Goal: Transaction & Acquisition: Purchase product/service

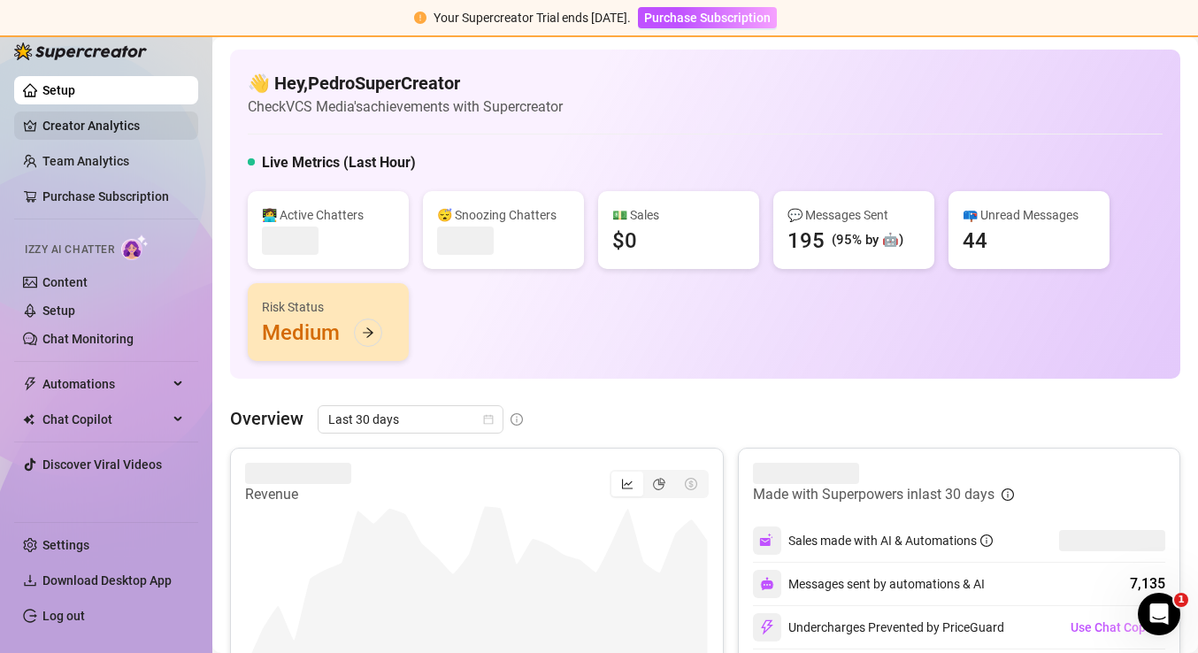
click at [65, 126] on link "Creator Analytics" at bounding box center [113, 126] width 142 height 28
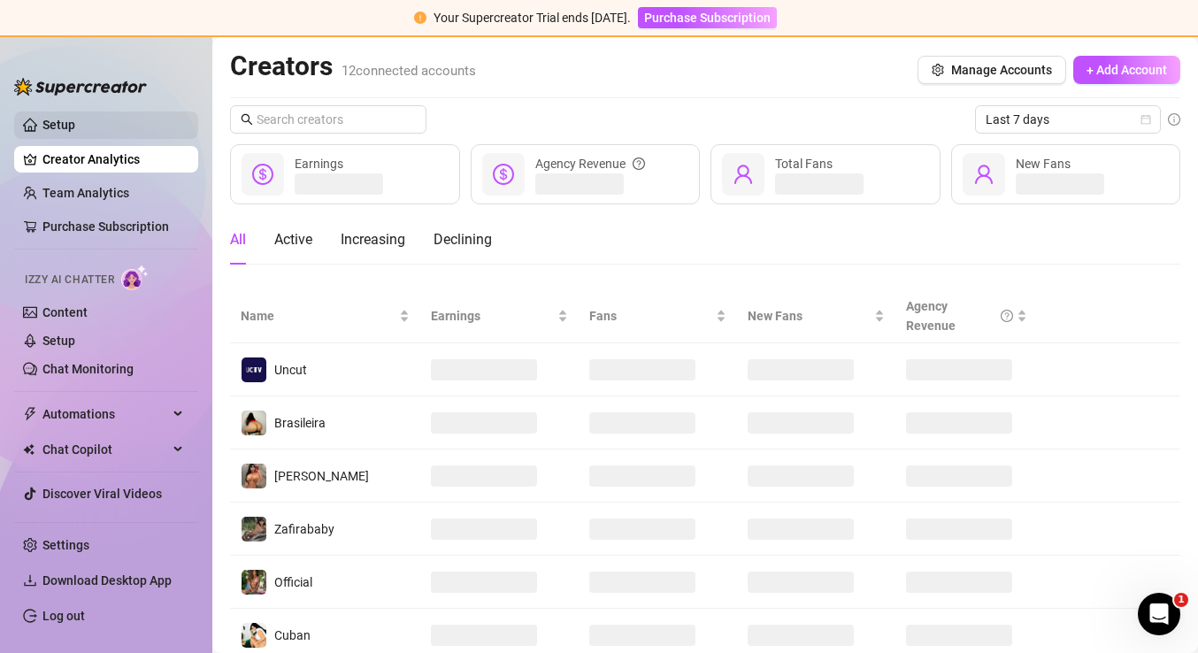
click at [63, 129] on link "Setup" at bounding box center [58, 125] width 33 height 14
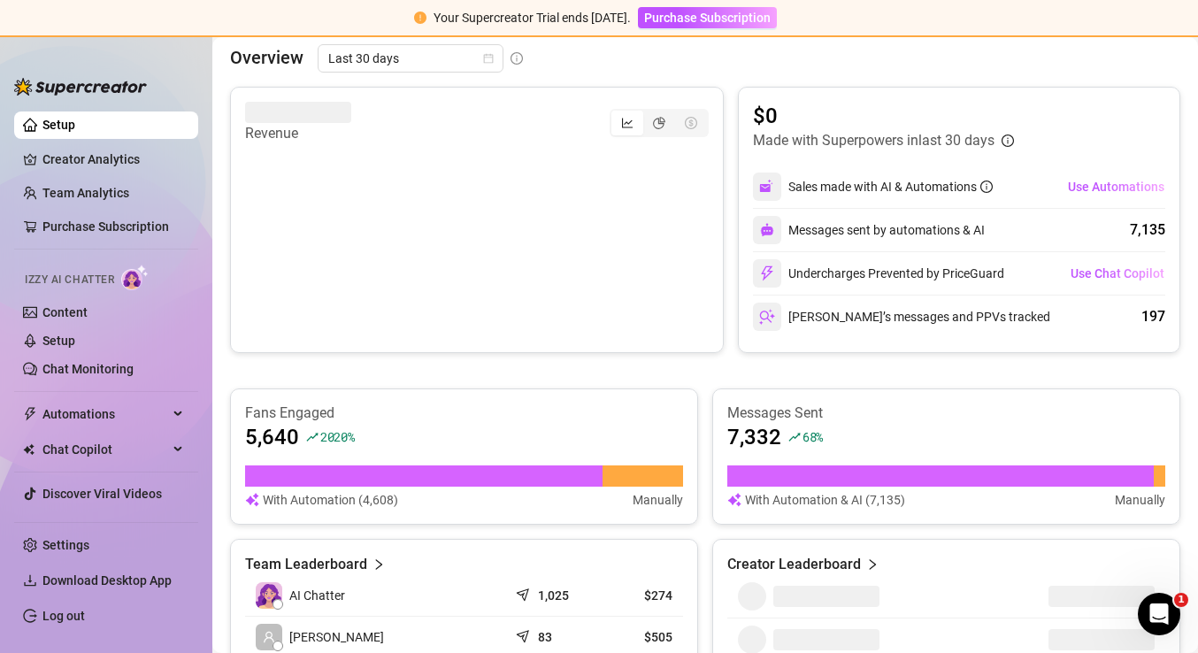
scroll to position [522, 0]
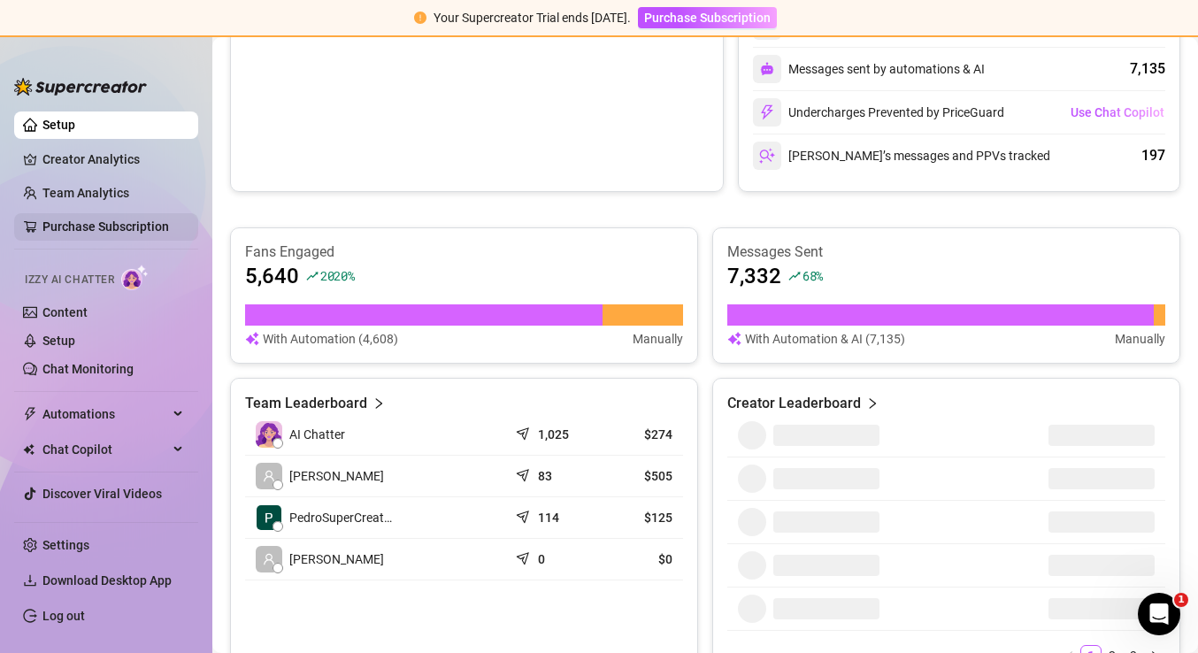
click at [127, 231] on link "Purchase Subscription" at bounding box center [105, 226] width 127 height 14
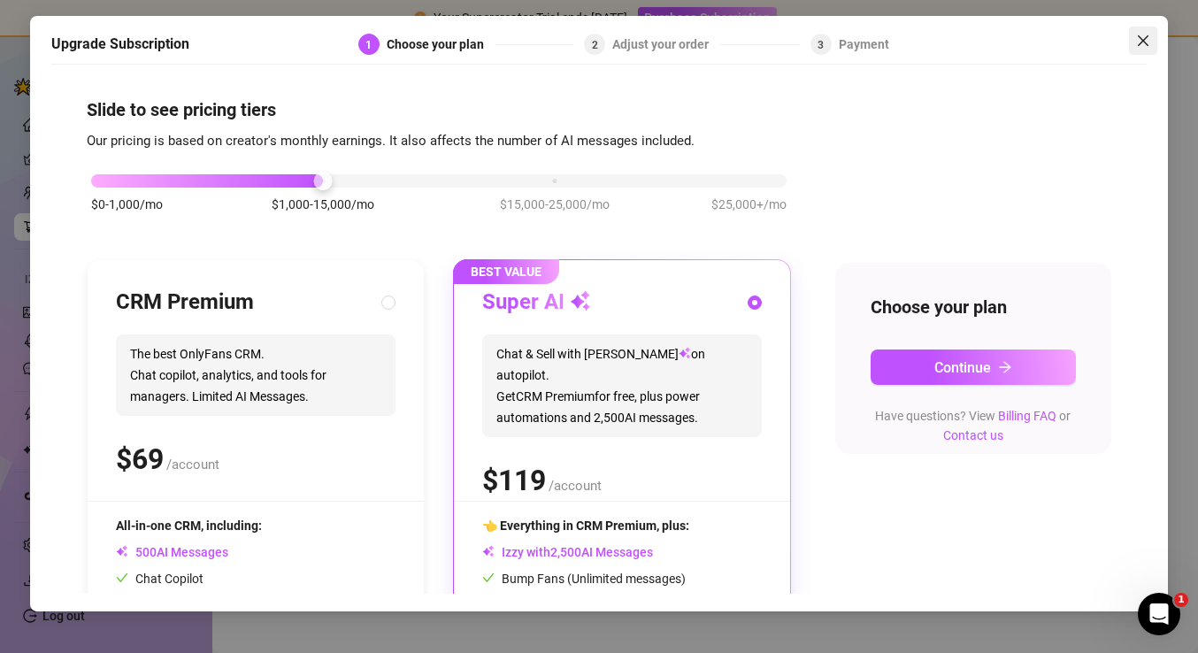
click at [1146, 35] on icon "close" at bounding box center [1143, 41] width 14 height 14
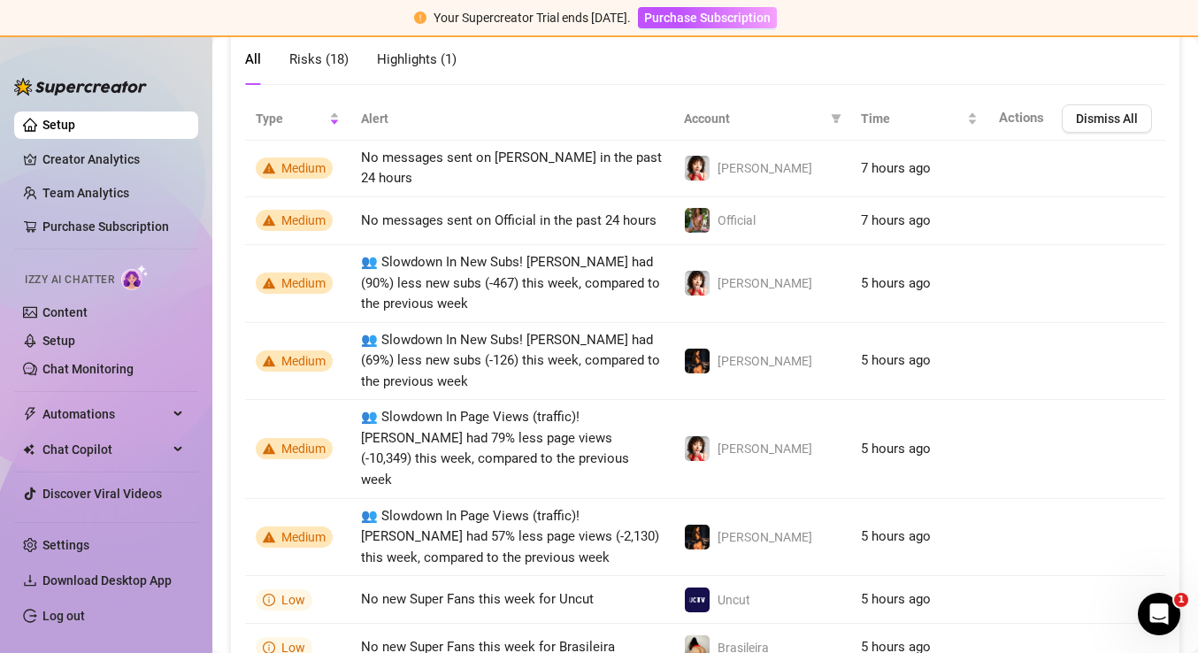
scroll to position [1248, 0]
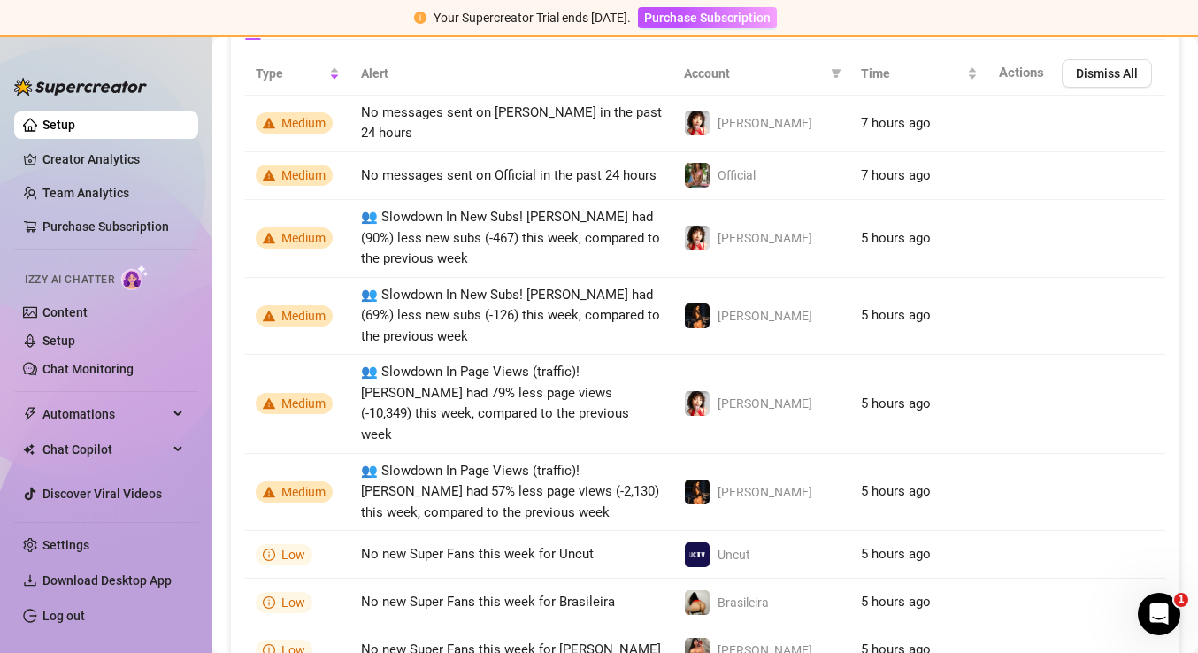
click at [130, 560] on ul "Settings Download Desktop App Log out" at bounding box center [106, 575] width 184 height 123
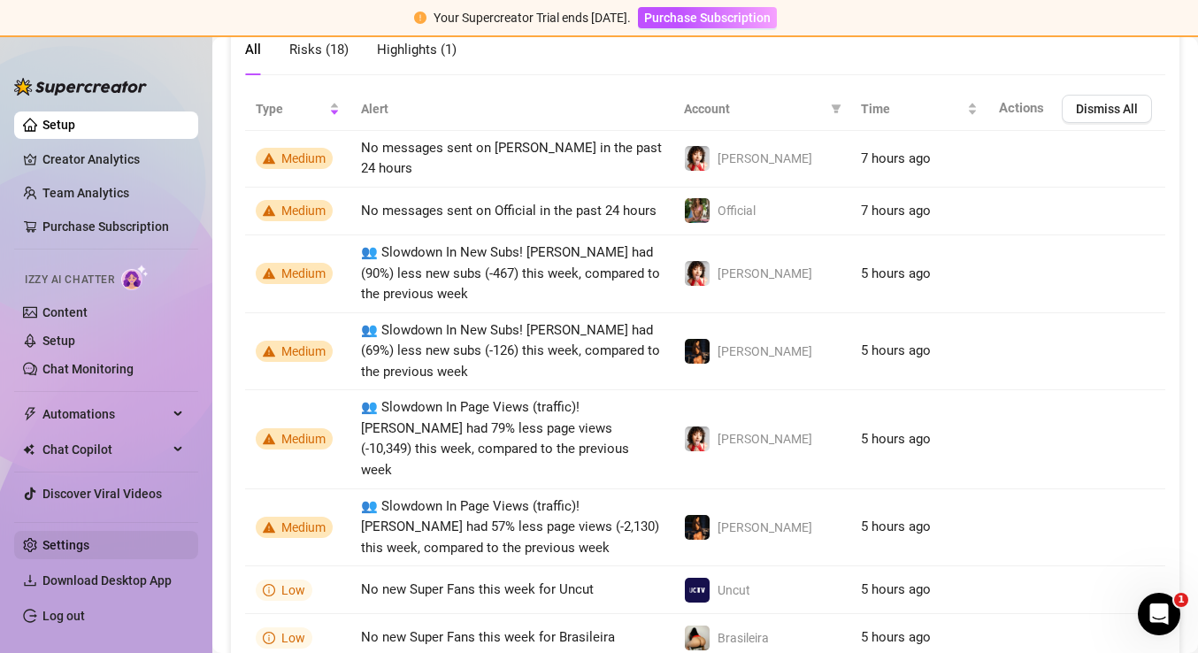
click at [42, 551] on link "Settings" at bounding box center [65, 545] width 47 height 14
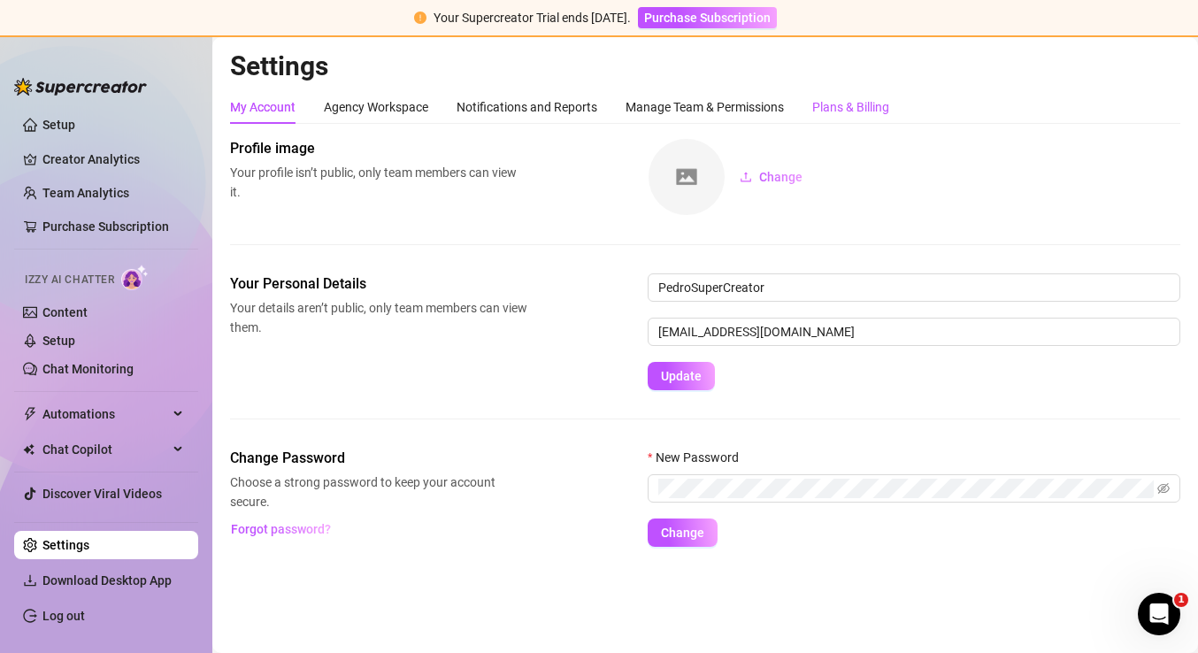
click at [842, 105] on div "Plans & Billing" at bounding box center [850, 106] width 77 height 19
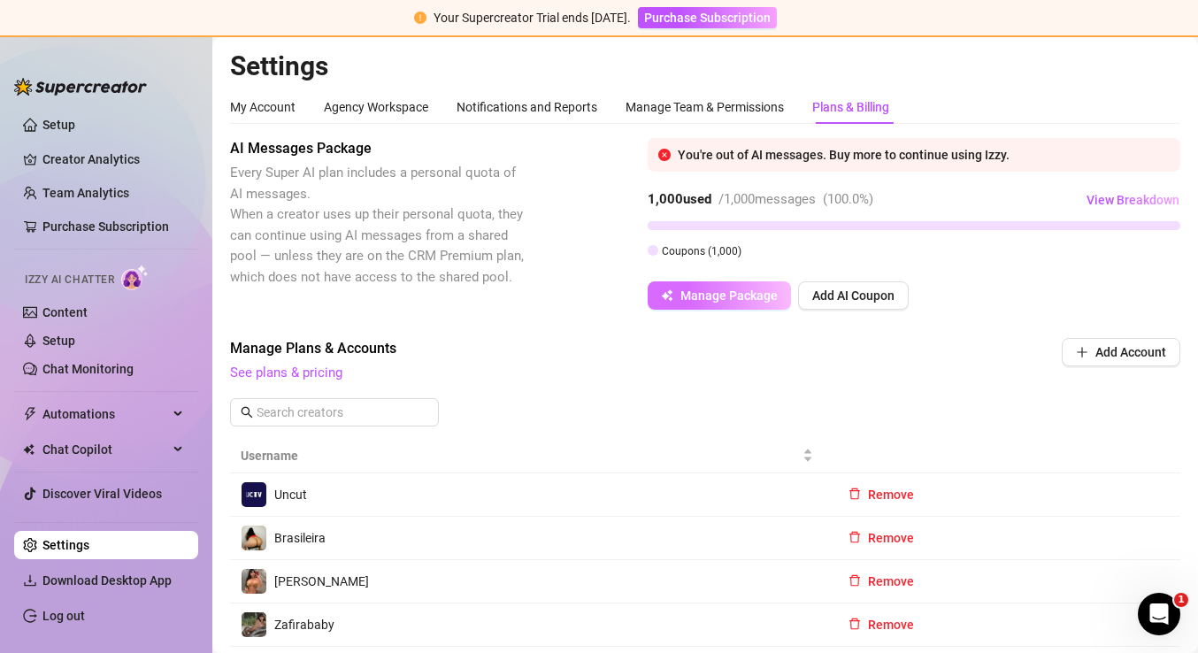
click at [718, 304] on button "Manage Package" at bounding box center [719, 295] width 143 height 28
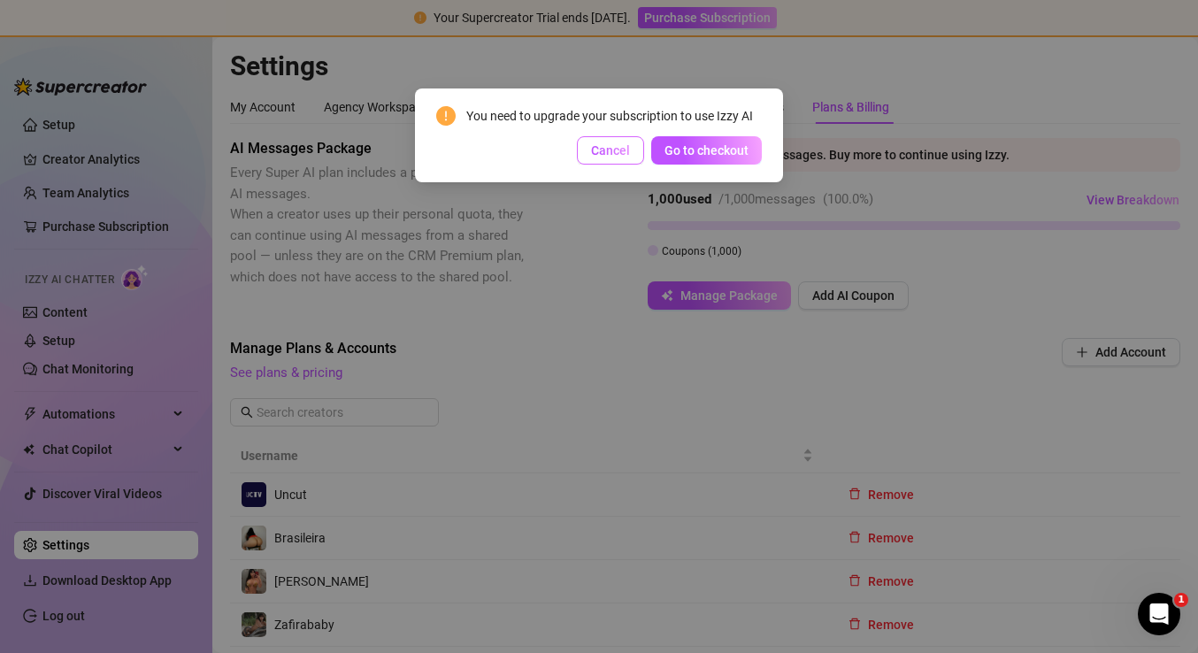
click at [614, 156] on span "Cancel" at bounding box center [610, 150] width 39 height 14
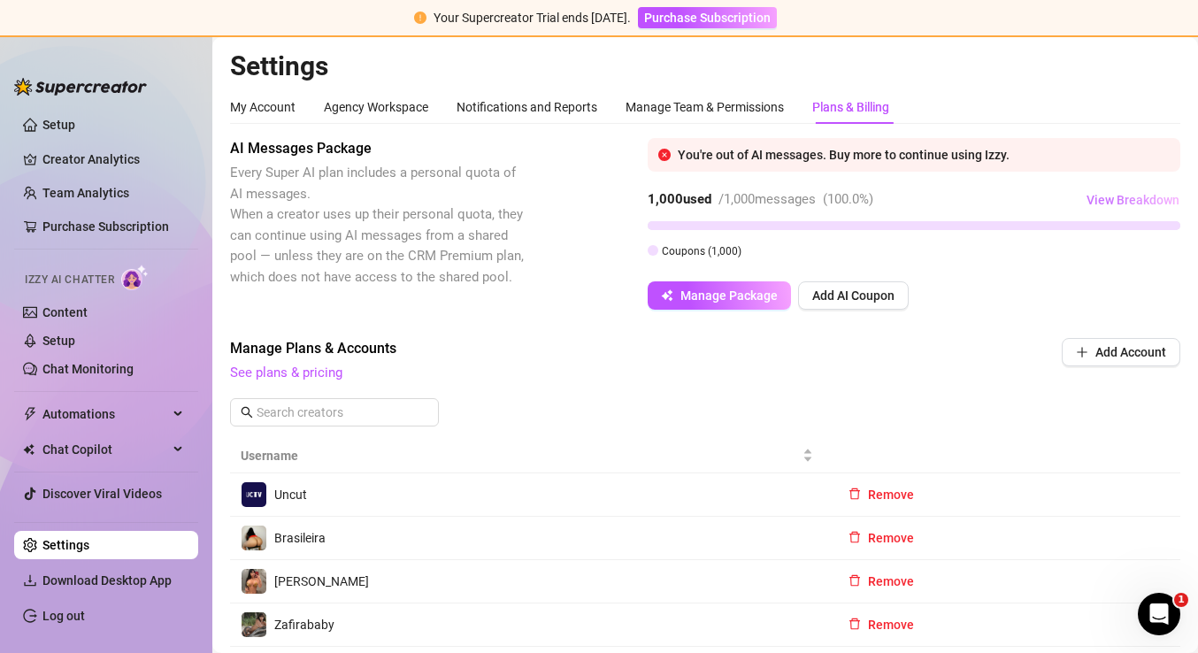
click at [1127, 200] on span "View Breakdown" at bounding box center [1133, 200] width 93 height 14
click at [864, 369] on span "See plans & pricing" at bounding box center [585, 373] width 711 height 21
click at [730, 295] on span "Manage Package" at bounding box center [729, 295] width 97 height 14
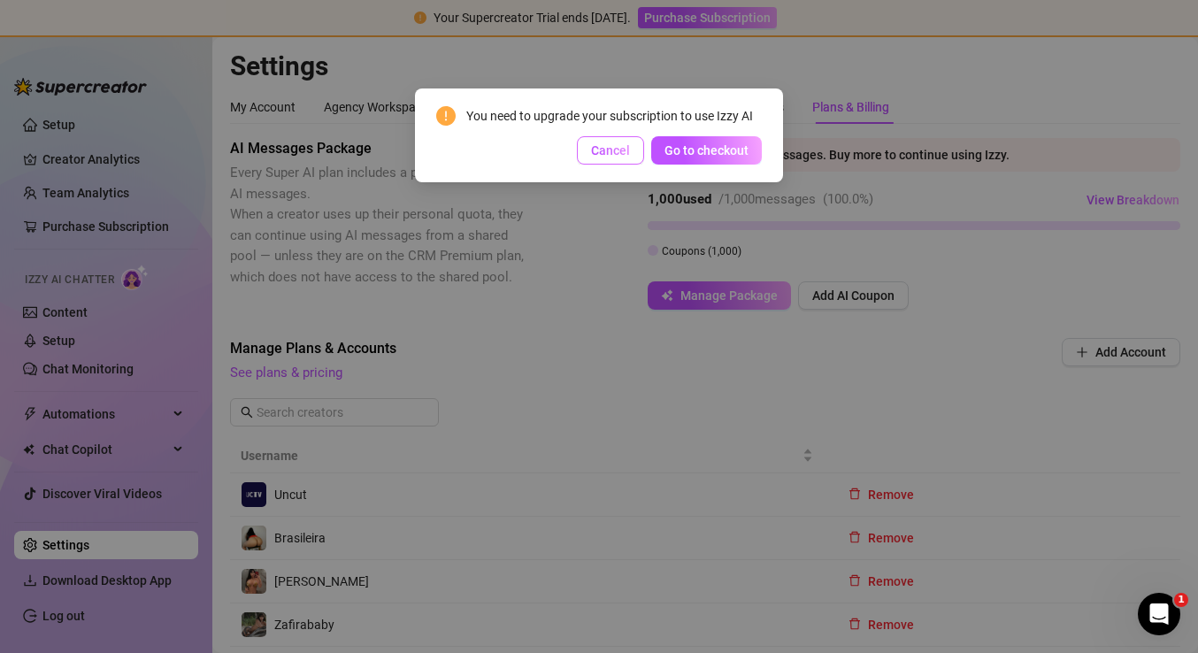
click at [615, 147] on span "Cancel" at bounding box center [610, 150] width 39 height 14
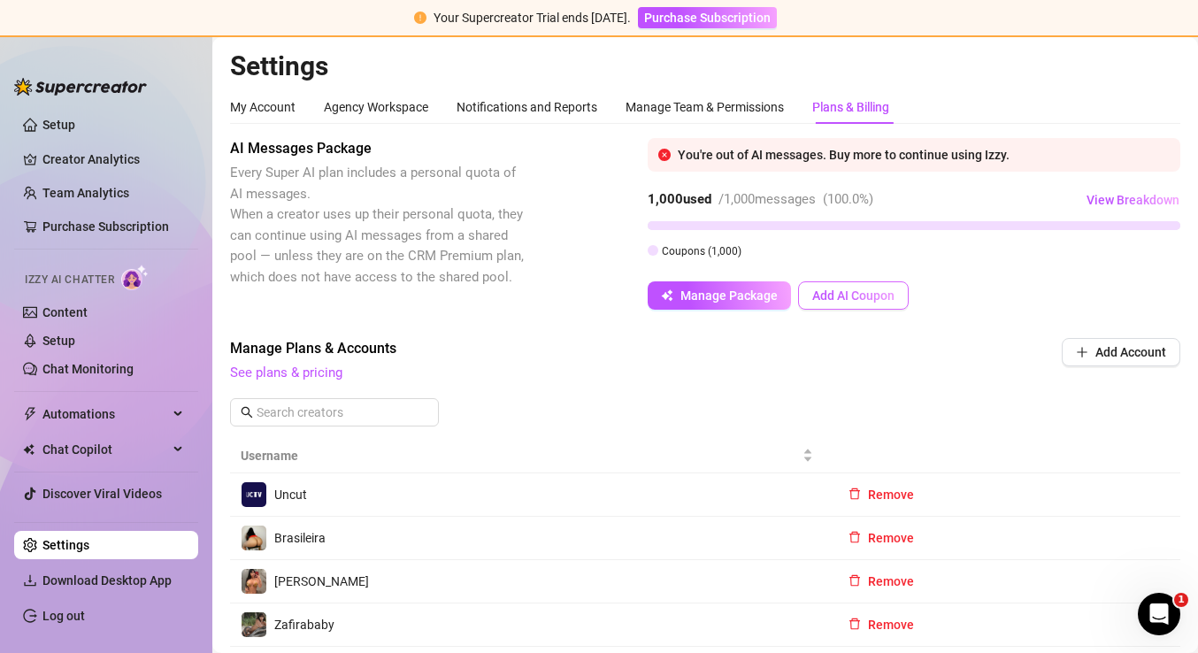
click at [855, 286] on button "Add AI Coupon" at bounding box center [853, 295] width 111 height 28
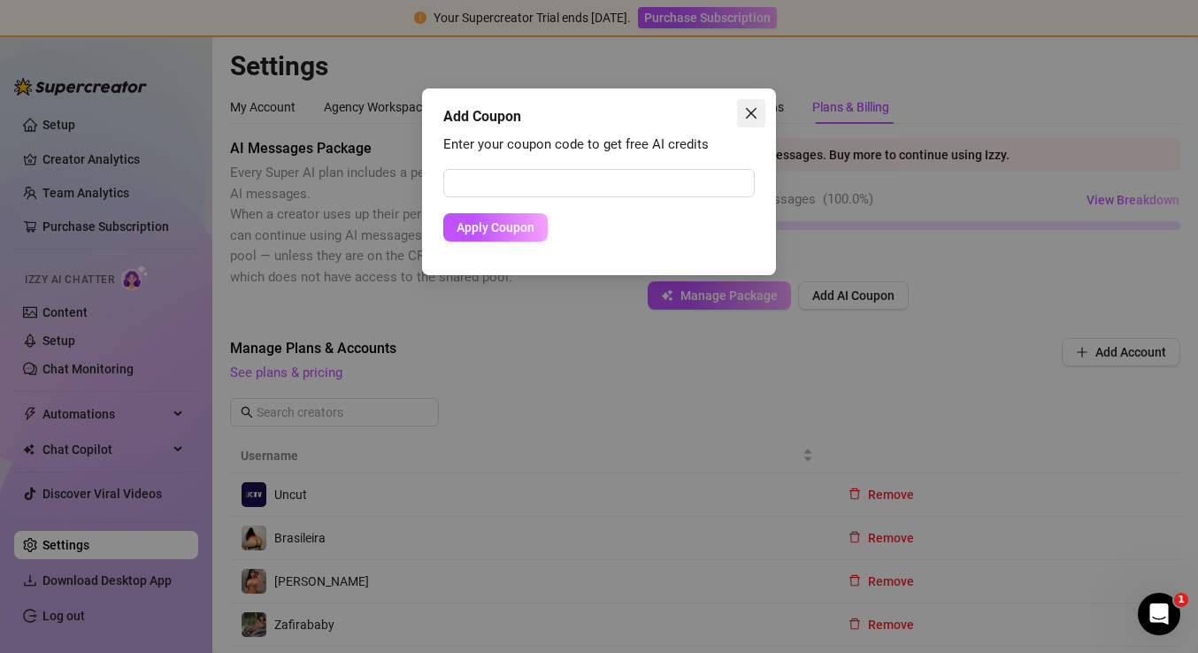
click at [758, 103] on button "Close" at bounding box center [751, 113] width 28 height 28
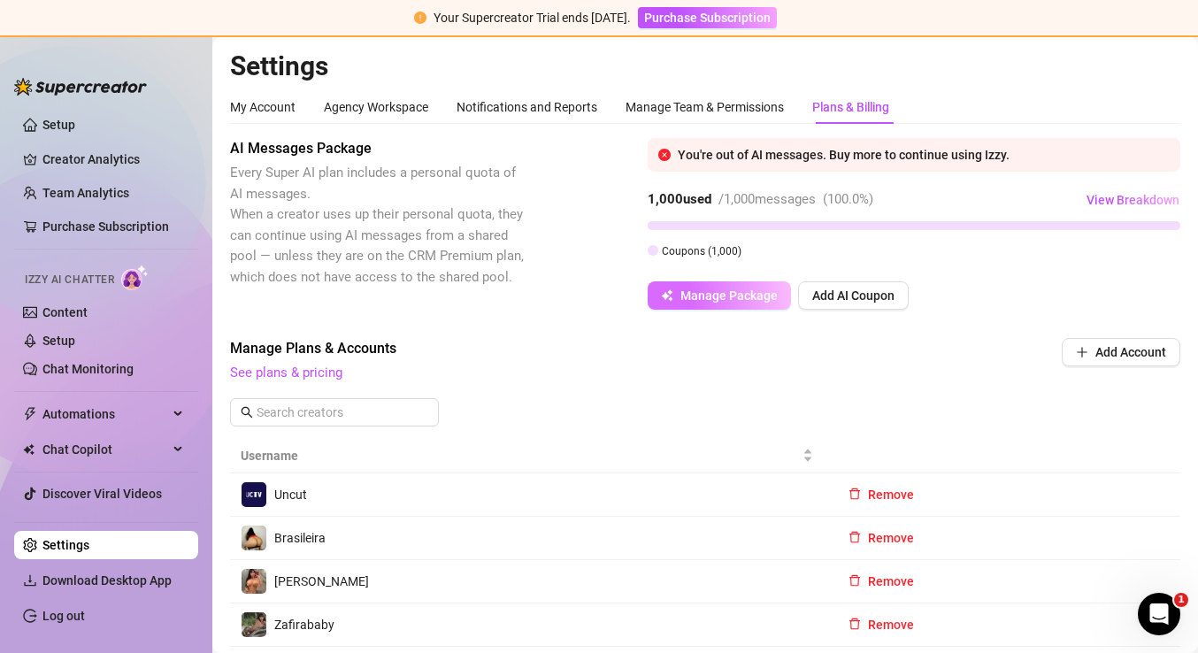
click at [714, 296] on span "Manage Package" at bounding box center [729, 295] width 97 height 14
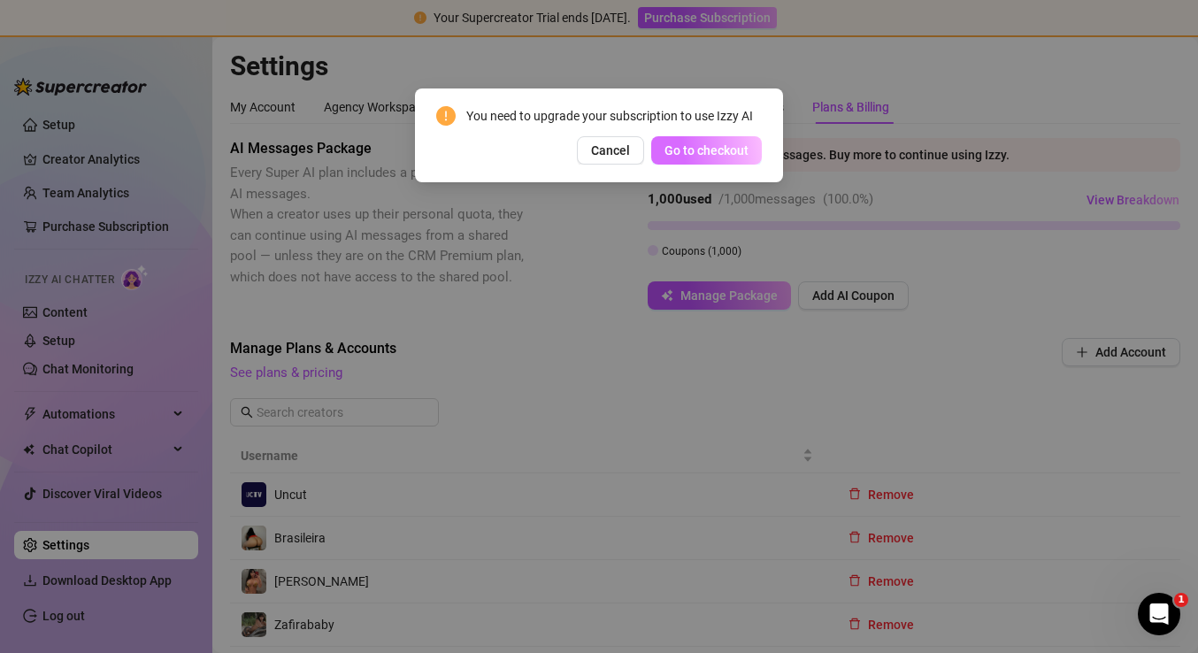
click at [723, 155] on span "Go to checkout" at bounding box center [707, 150] width 84 height 14
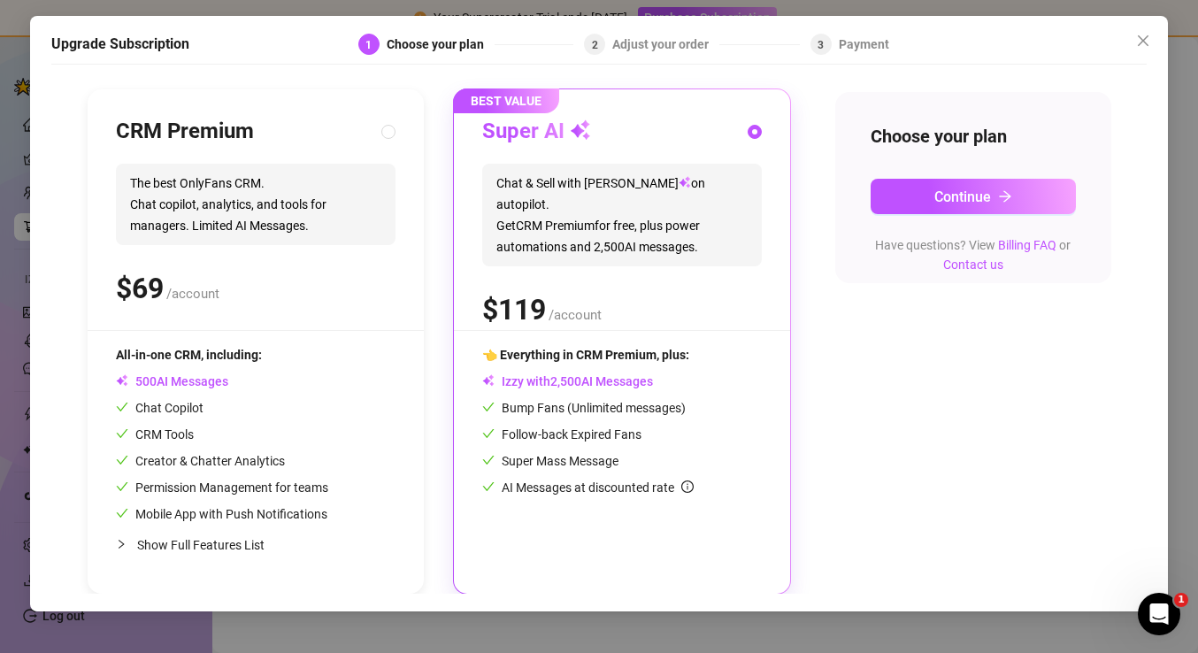
scroll to position [173, 0]
click at [210, 551] on span "Show Full Features List" at bounding box center [200, 545] width 127 height 14
radio input "true"
radio input "false"
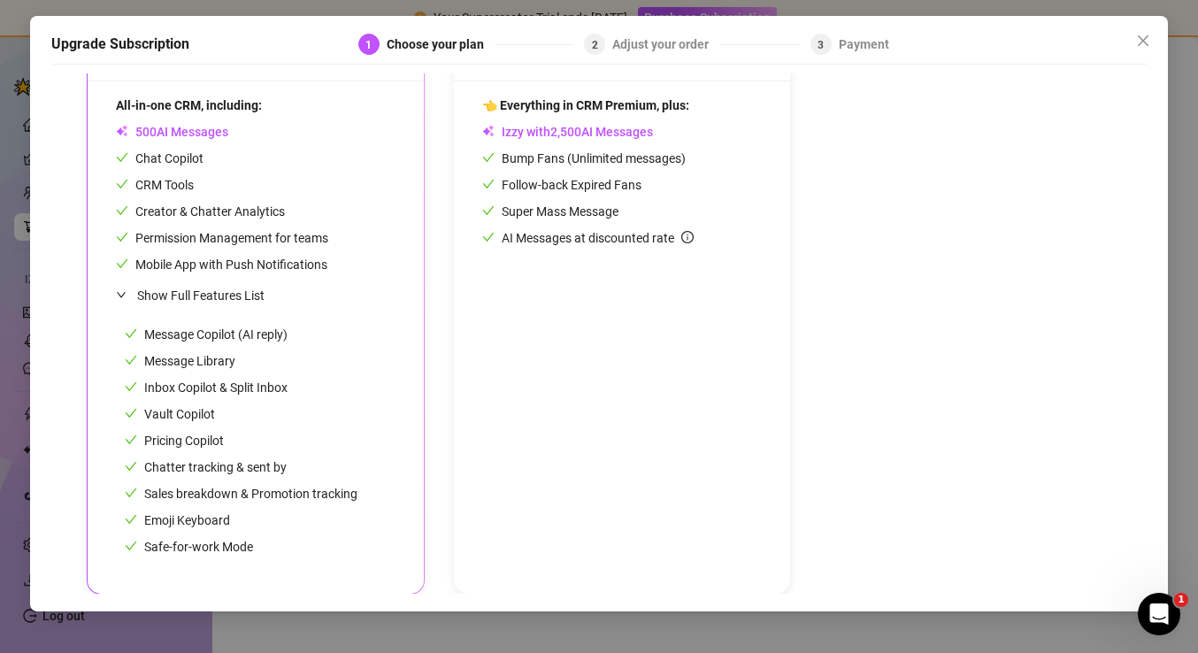
scroll to position [422, 0]
click at [1149, 40] on icon "close" at bounding box center [1143, 41] width 14 height 14
